Goal: Task Accomplishment & Management: Manage account settings

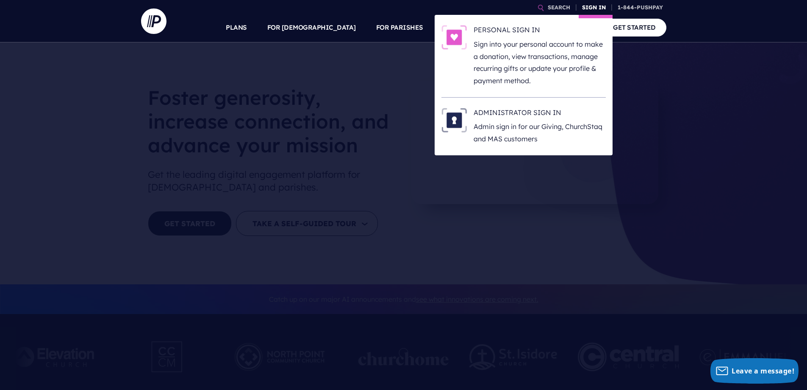
click at [590, 6] on link "SIGN IN" at bounding box center [594, 7] width 31 height 15
click at [601, 8] on link "SIGN IN" at bounding box center [594, 7] width 31 height 15
click at [592, 8] on link "SIGN IN" at bounding box center [594, 7] width 31 height 15
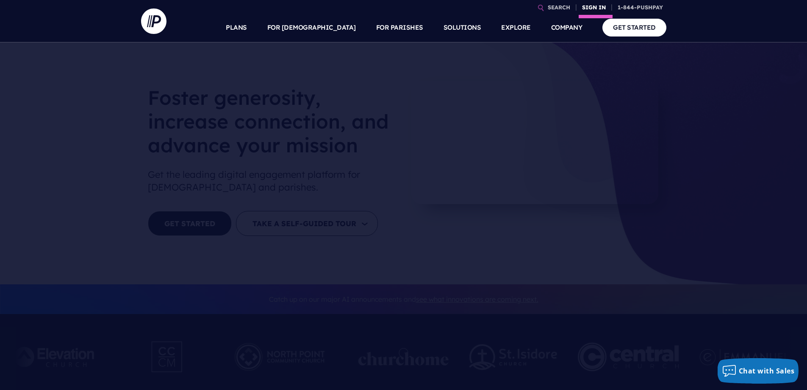
click at [595, 7] on link "SIGN IN" at bounding box center [594, 7] width 31 height 15
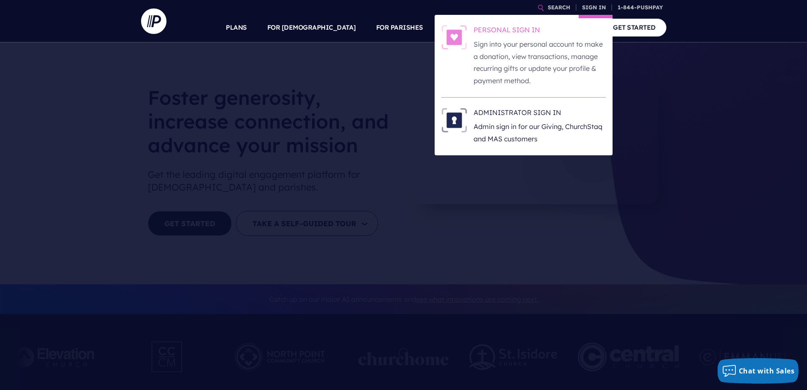
click at [532, 31] on h6 "PERSONAL SIGN IN" at bounding box center [540, 31] width 132 height 13
click at [598, 6] on link "SIGN IN" at bounding box center [594, 7] width 31 height 15
click at [527, 29] on h6 "PERSONAL SIGN IN" at bounding box center [540, 31] width 132 height 13
click at [590, 6] on link "SIGN IN" at bounding box center [594, 7] width 31 height 15
click at [517, 28] on h6 "PERSONAL SIGN IN" at bounding box center [540, 31] width 132 height 13
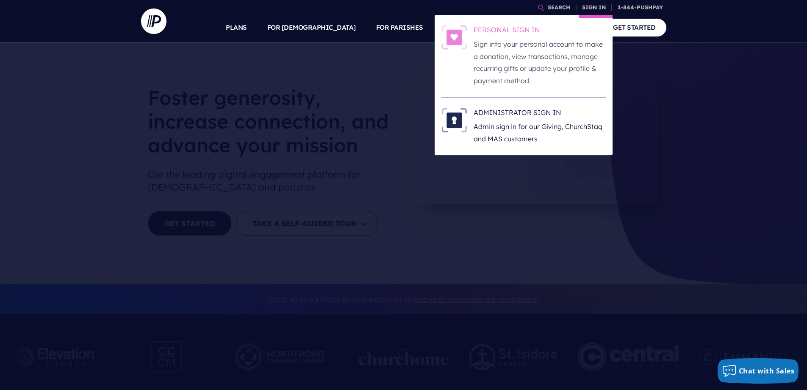
click at [533, 31] on h6 "PERSONAL SIGN IN" at bounding box center [540, 31] width 132 height 13
click at [594, 7] on link "SIGN IN" at bounding box center [594, 7] width 31 height 15
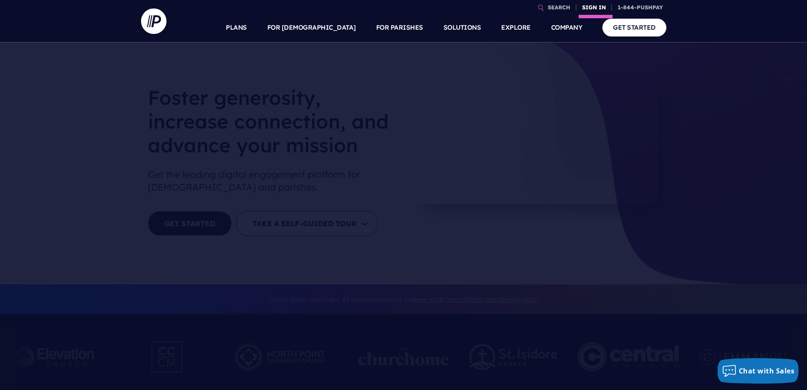
click at [593, 5] on link "SIGN IN" at bounding box center [594, 7] width 31 height 15
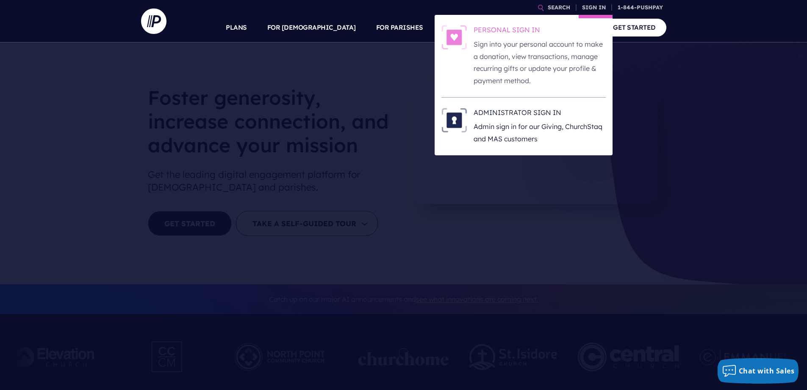
click at [552, 28] on h6 "PERSONAL SIGN IN" at bounding box center [540, 31] width 132 height 13
click at [592, 9] on link "SIGN IN" at bounding box center [594, 7] width 31 height 15
click at [594, 4] on link "SIGN IN" at bounding box center [594, 7] width 31 height 15
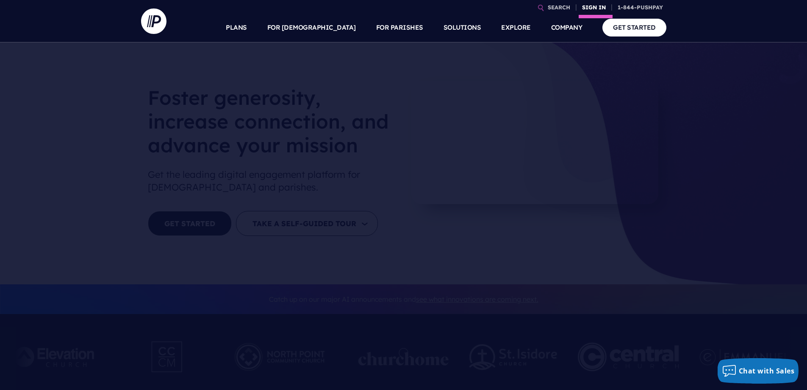
click at [594, 4] on link "SIGN IN" at bounding box center [594, 7] width 31 height 15
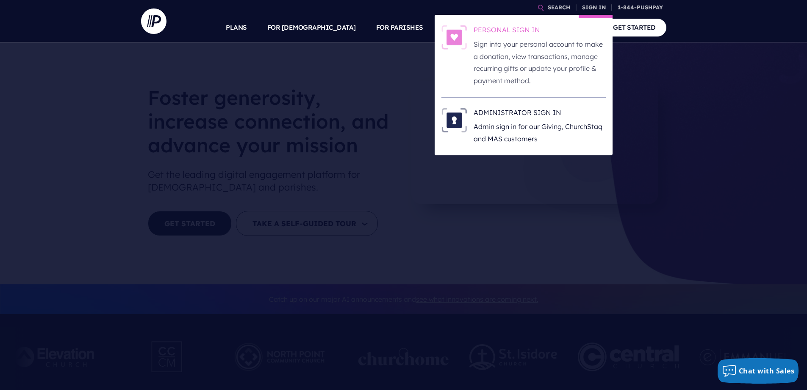
click at [588, 27] on h6 "PERSONAL SIGN IN" at bounding box center [540, 31] width 132 height 13
click at [590, 7] on link "SIGN IN" at bounding box center [594, 7] width 31 height 15
click at [576, 31] on h6 "PERSONAL SIGN IN" at bounding box center [540, 31] width 132 height 13
click at [558, 28] on h6 "PERSONAL SIGN IN" at bounding box center [540, 31] width 132 height 13
click at [590, 9] on link "SIGN IN" at bounding box center [594, 7] width 31 height 15
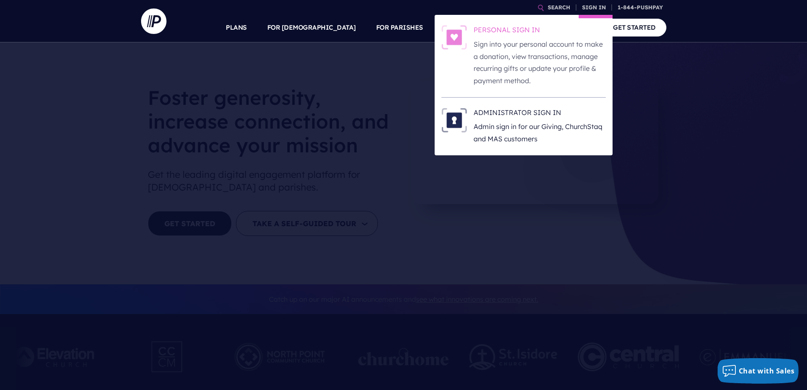
click at [523, 31] on h6 "PERSONAL SIGN IN" at bounding box center [540, 31] width 132 height 13
click at [486, 31] on h6 "PERSONAL SIGN IN" at bounding box center [540, 31] width 132 height 13
click at [593, 33] on h6 "PERSONAL SIGN IN" at bounding box center [540, 31] width 132 height 13
